Goal: Task Accomplishment & Management: Manage account settings

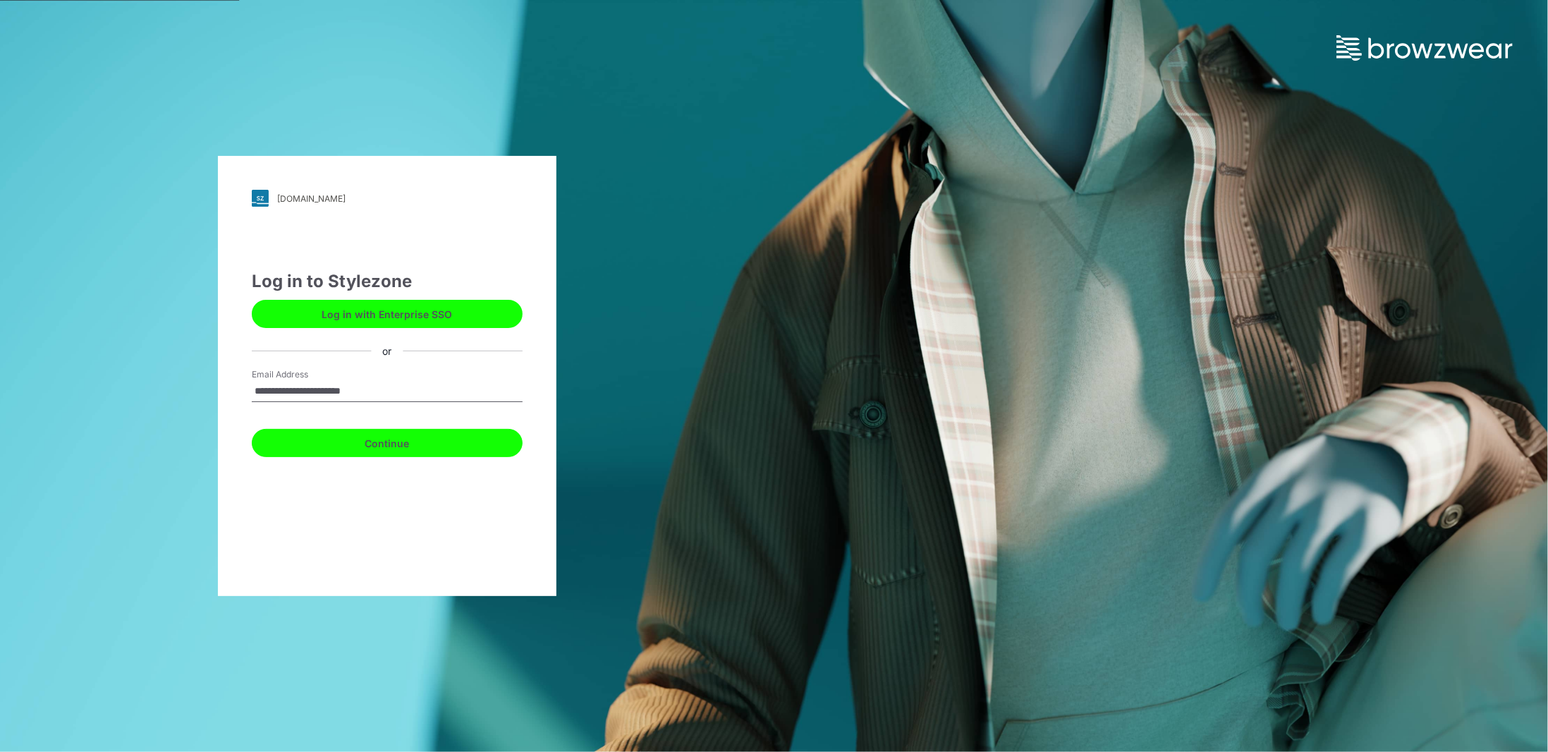
click at [364, 446] on button "Continue" at bounding box center [387, 443] width 271 height 28
